Goal: Task Accomplishment & Management: Use online tool/utility

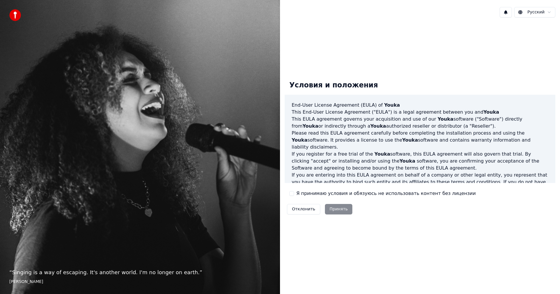
click at [299, 194] on label "Я принимаю условия и обязуюсь не использовать контент без лицензии" at bounding box center [385, 193] width 179 height 7
click at [294, 194] on button "Я принимаю условия и обязуюсь не использовать контент без лицензии" at bounding box center [291, 193] width 5 height 5
click at [328, 207] on button "Принять" at bounding box center [339, 209] width 28 height 10
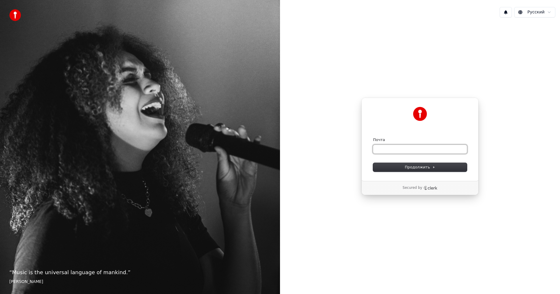
click at [399, 148] on input "Почта" at bounding box center [420, 149] width 94 height 9
click at [432, 163] on form "**********" at bounding box center [420, 154] width 94 height 34
click at [437, 170] on button "Продолжить" at bounding box center [420, 167] width 94 height 9
type input "**********"
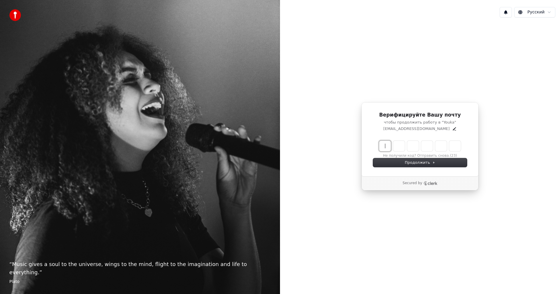
click at [384, 145] on input "Enter verification code" at bounding box center [425, 146] width 93 height 10
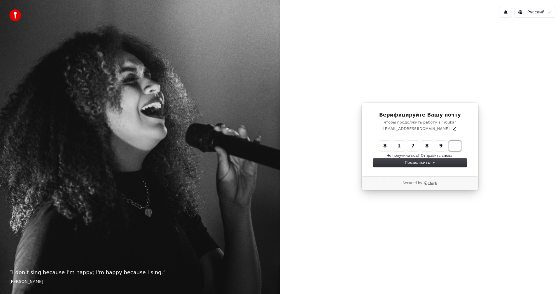
type input "******"
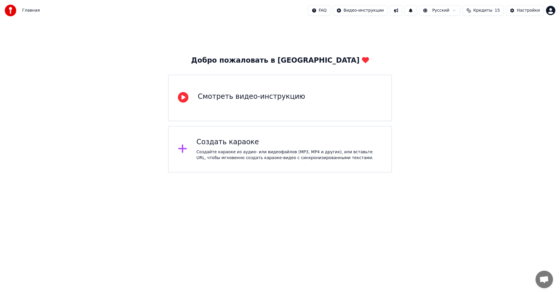
click at [251, 156] on div "Создайте караоке из аудио- или видеофайлов (MP3, MP4 и других), или вставьте UR…" at bounding box center [289, 155] width 186 height 12
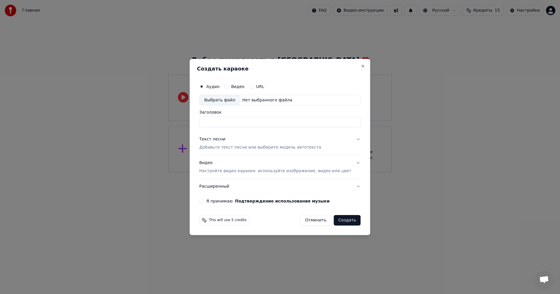
click at [260, 84] on div "URL" at bounding box center [256, 86] width 15 height 5
click at [254, 85] on button "URL" at bounding box center [251, 86] width 5 height 5
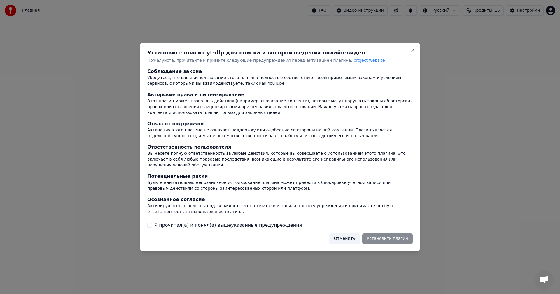
click at [379, 236] on div "Отменить Установить плагин" at bounding box center [370, 238] width 83 height 10
click at [186, 224] on label "Я прочитал(а) и понял(а) вышеуказанные предупреждения" at bounding box center [228, 225] width 148 height 7
click at [152, 224] on button "Я прочитал(а) и понял(а) вышеуказанные предупреждения" at bounding box center [149, 225] width 5 height 5
click at [387, 239] on button "Установить плагин" at bounding box center [387, 238] width 50 height 10
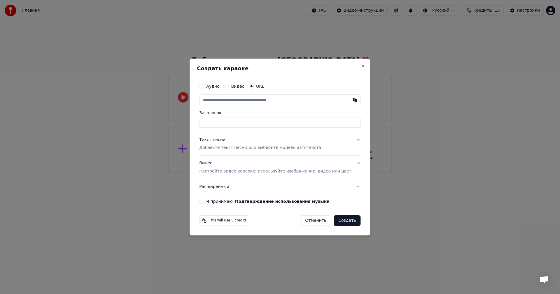
click at [284, 98] on input "text" at bounding box center [279, 100] width 161 height 12
click at [312, 219] on button "Отменить" at bounding box center [315, 220] width 31 height 10
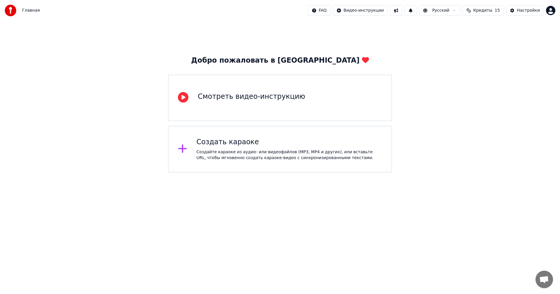
click at [537, 12] on div "Настройки" at bounding box center [528, 11] width 23 height 6
